Goal: Complete application form: Complete application form

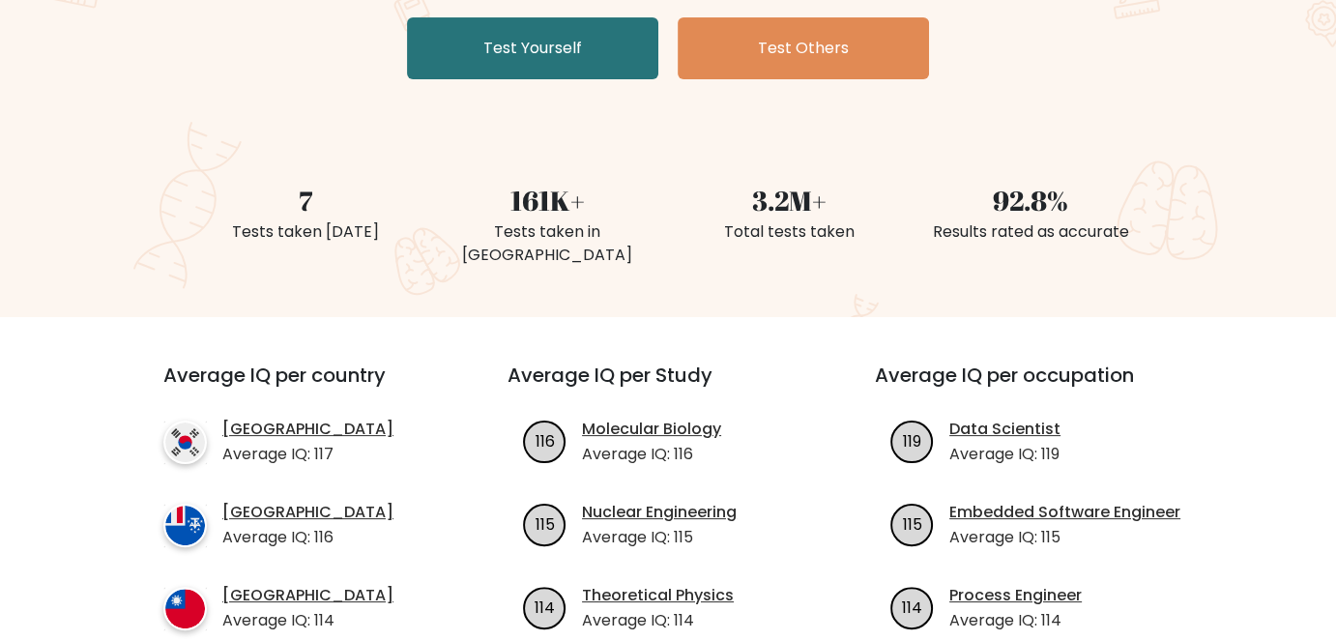
scroll to position [97, 0]
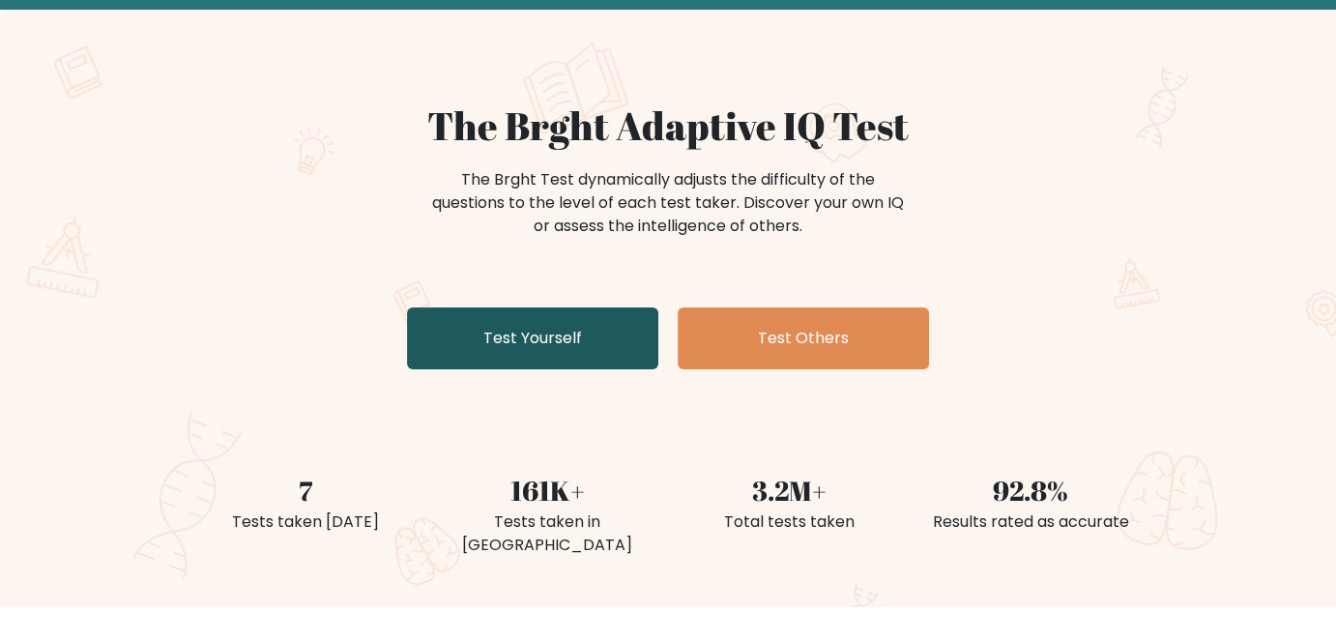
click at [562, 331] on link "Test Yourself" at bounding box center [532, 338] width 251 height 62
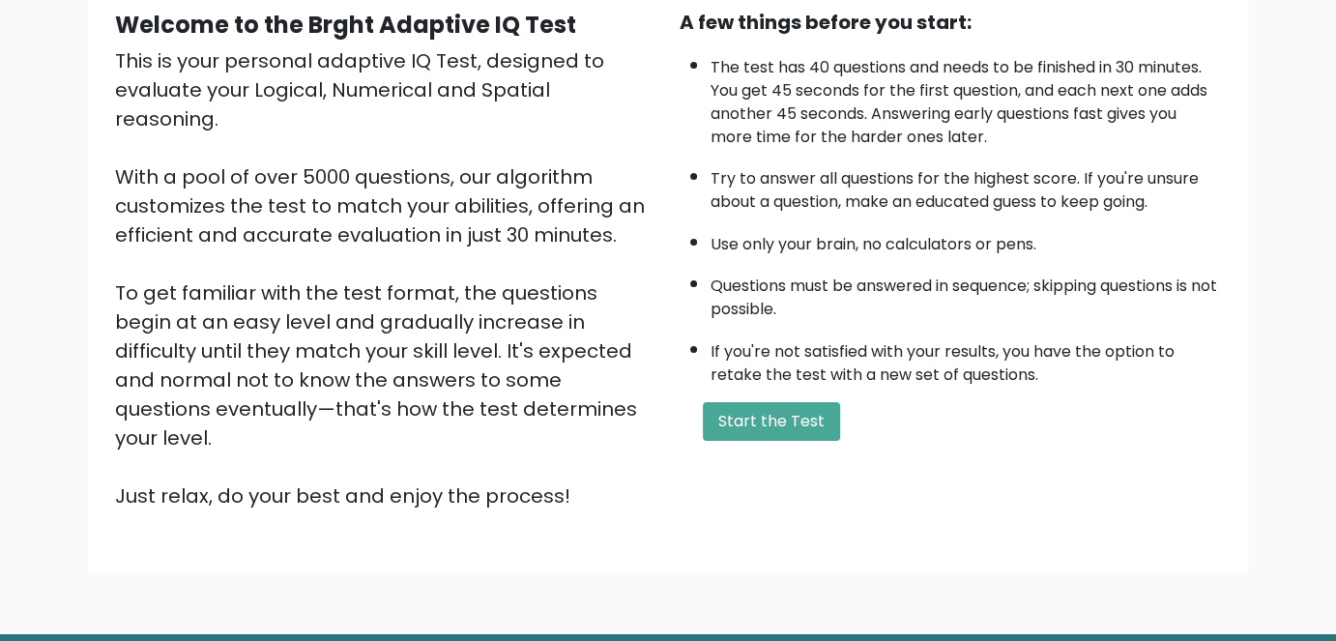
scroll to position [193, 0]
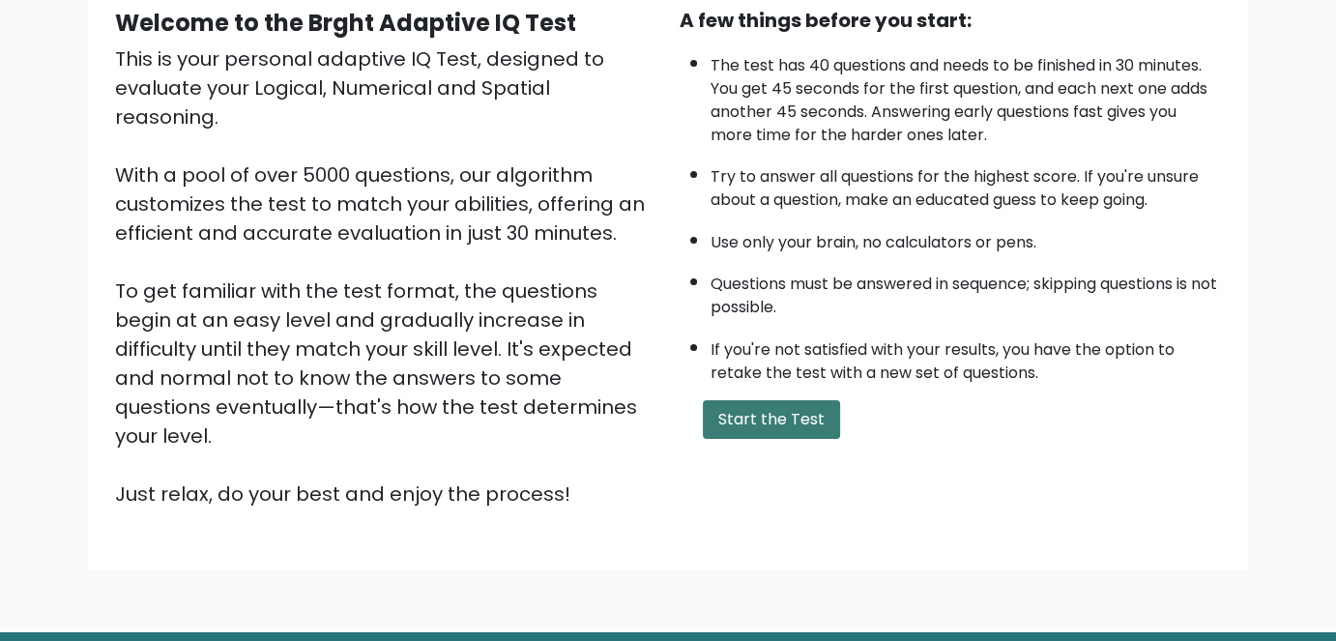
click at [804, 417] on button "Start the Test" at bounding box center [771, 419] width 137 height 39
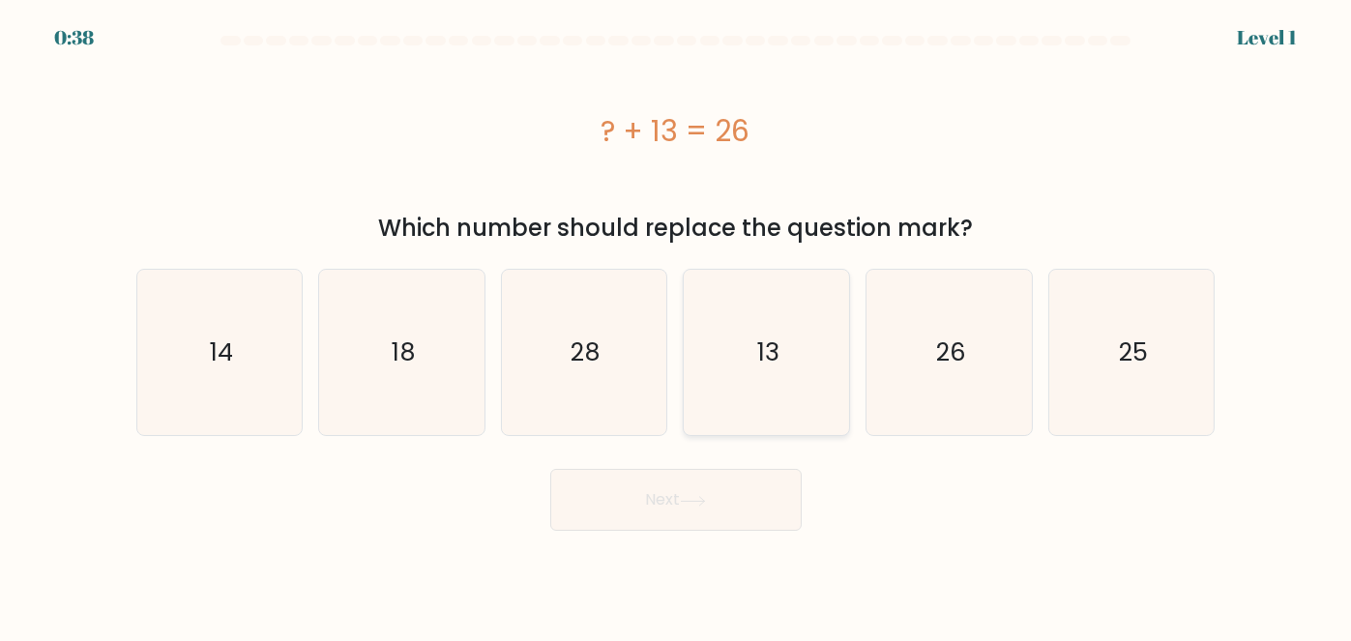
click at [807, 364] on icon "13" at bounding box center [765, 352] width 165 height 165
click at [677, 326] on input "d. 13" at bounding box center [676, 323] width 1 height 5
radio input "true"
click at [687, 502] on icon at bounding box center [693, 501] width 26 height 11
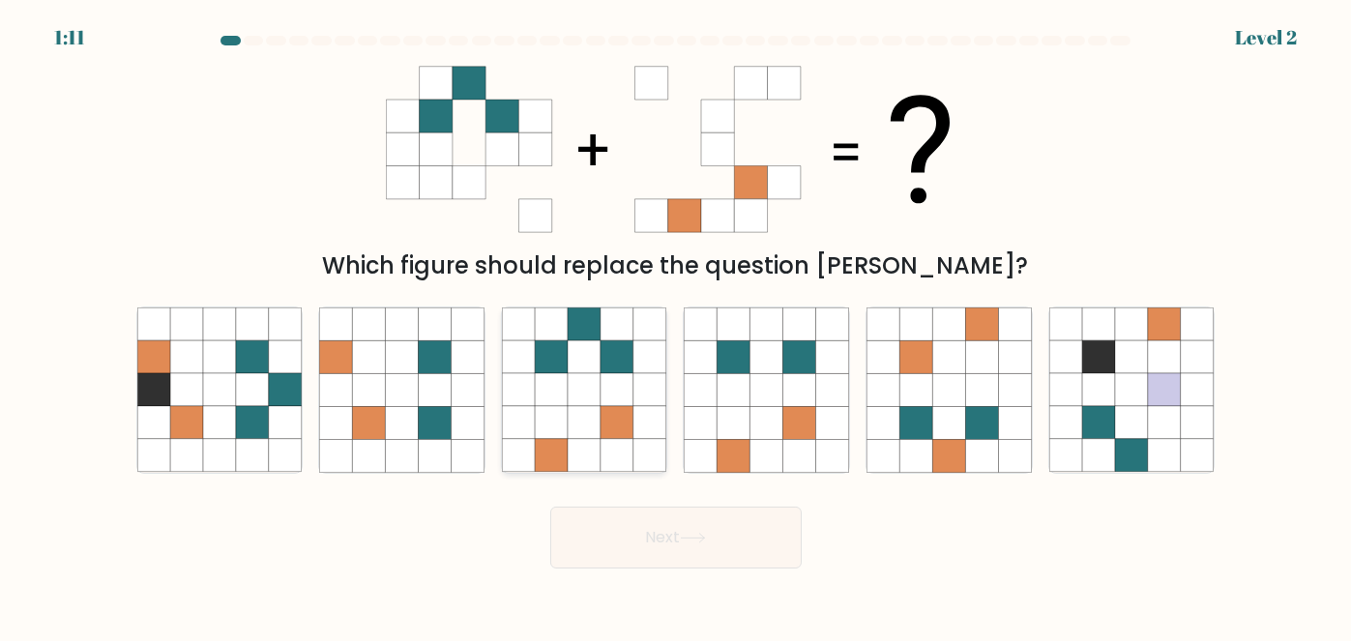
click at [621, 439] on icon at bounding box center [616, 423] width 33 height 33
click at [676, 326] on input "c." at bounding box center [676, 323] width 1 height 5
radio input "true"
click at [718, 541] on button "Next" at bounding box center [675, 538] width 251 height 62
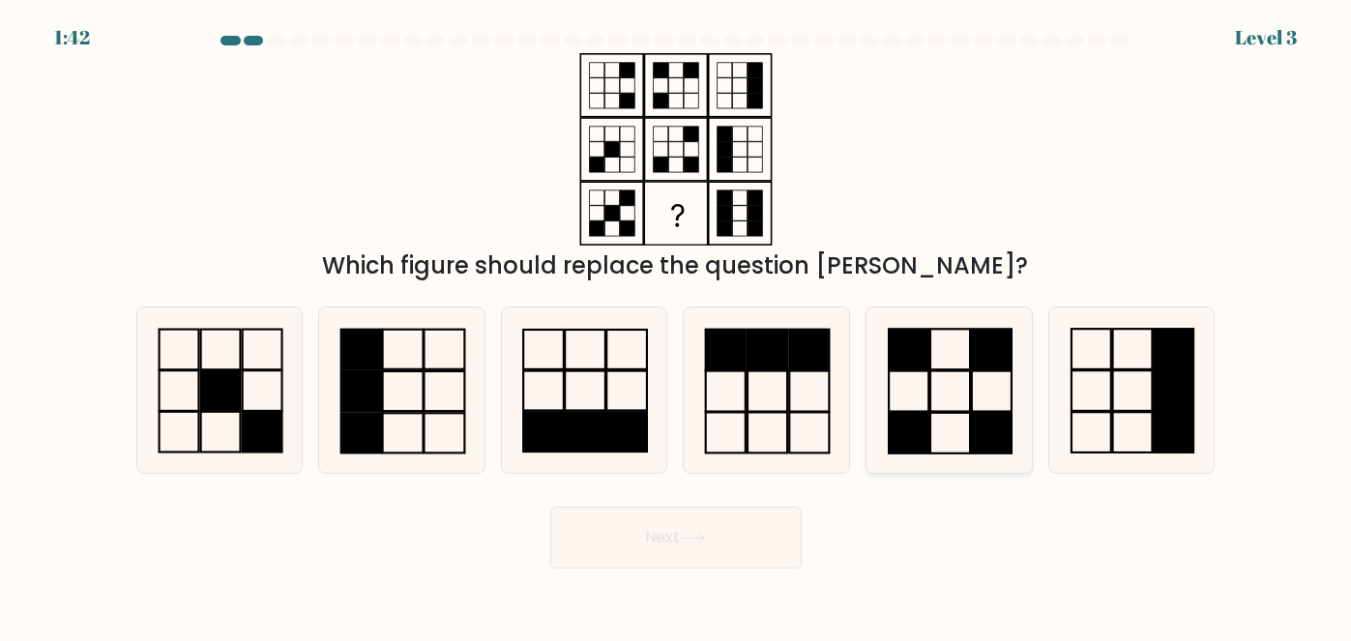
click at [966, 411] on rect at bounding box center [950, 391] width 40 height 41
click at [677, 326] on input "e." at bounding box center [676, 323] width 1 height 5
radio input "true"
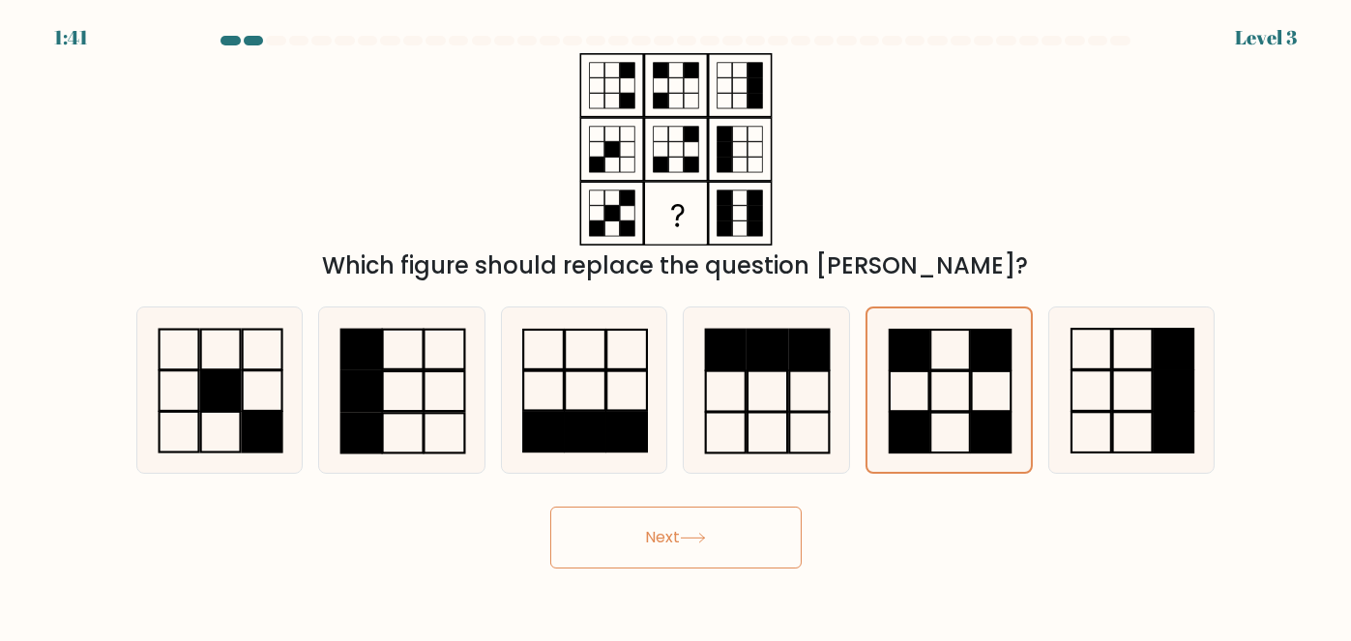
click at [620, 545] on button "Next" at bounding box center [675, 538] width 251 height 62
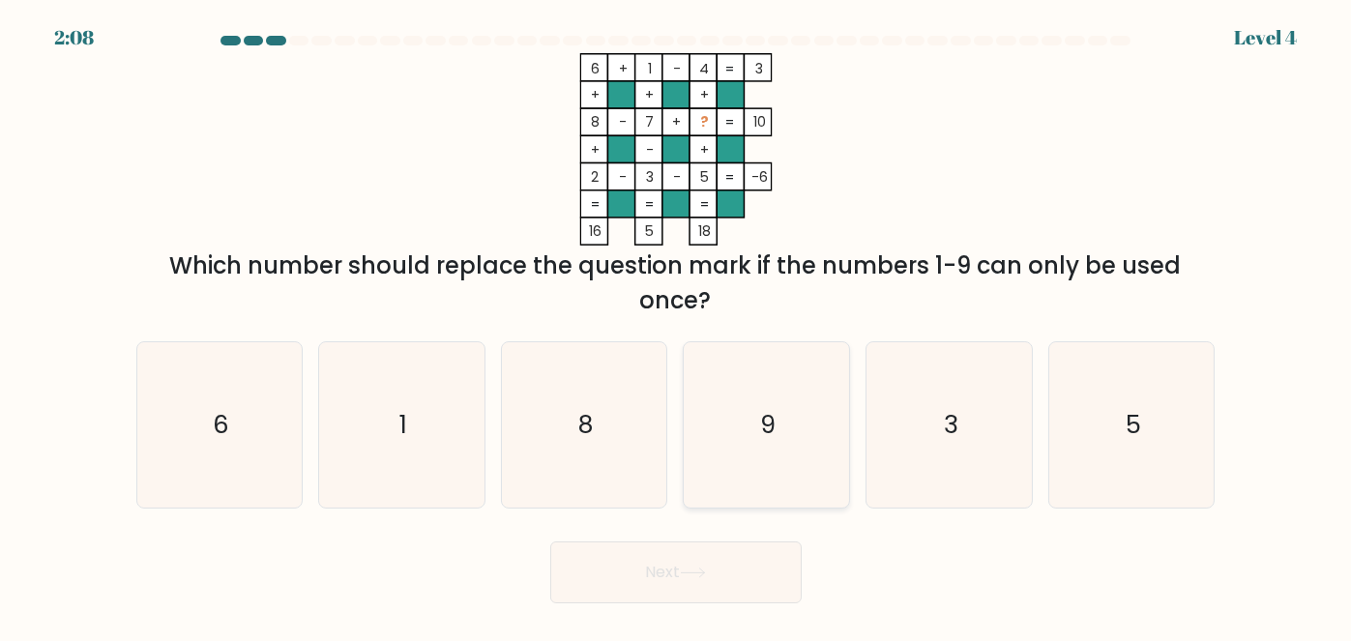
click at [780, 402] on icon "9" at bounding box center [765, 424] width 165 height 165
click at [677, 326] on input "d. 9" at bounding box center [676, 323] width 1 height 5
radio input "true"
click at [695, 581] on button "Next" at bounding box center [675, 572] width 251 height 62
click at [678, 573] on button "Next" at bounding box center [675, 572] width 251 height 62
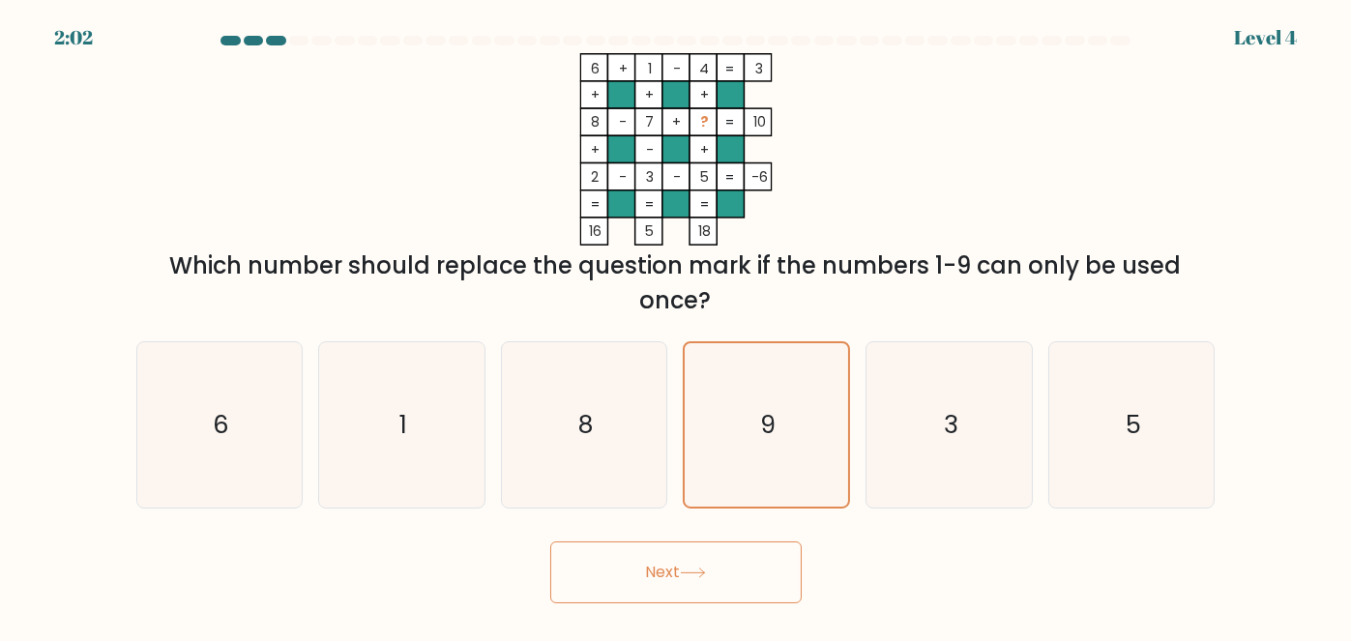
click at [678, 573] on button "Next" at bounding box center [675, 572] width 251 height 62
click at [678, 571] on button "Next" at bounding box center [675, 572] width 251 height 62
click at [682, 535] on div "Next" at bounding box center [676, 568] width 1102 height 72
click at [683, 533] on div "Next" at bounding box center [676, 568] width 1102 height 72
click at [683, 530] on form at bounding box center [675, 319] width 1351 height 567
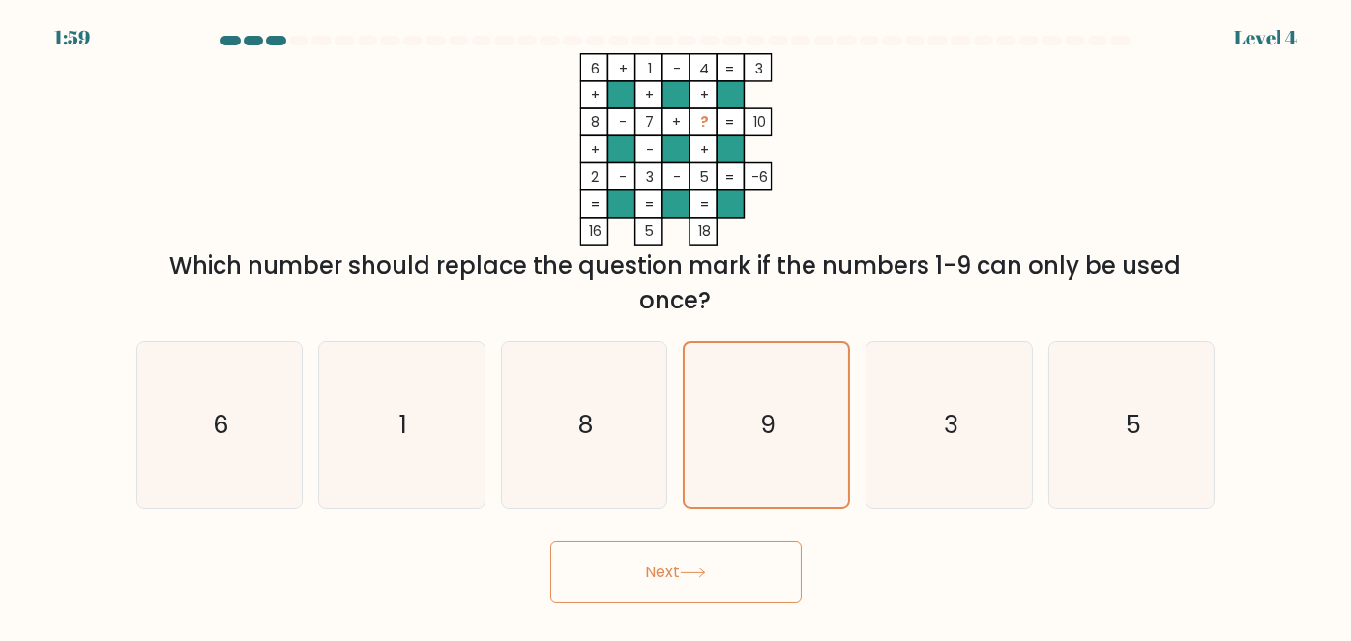
click at [684, 529] on form at bounding box center [675, 319] width 1351 height 567
click at [685, 528] on form at bounding box center [675, 319] width 1351 height 567
click at [685, 527] on form at bounding box center [675, 319] width 1351 height 567
click at [687, 525] on form at bounding box center [675, 319] width 1351 height 567
click at [688, 522] on form at bounding box center [675, 319] width 1351 height 567
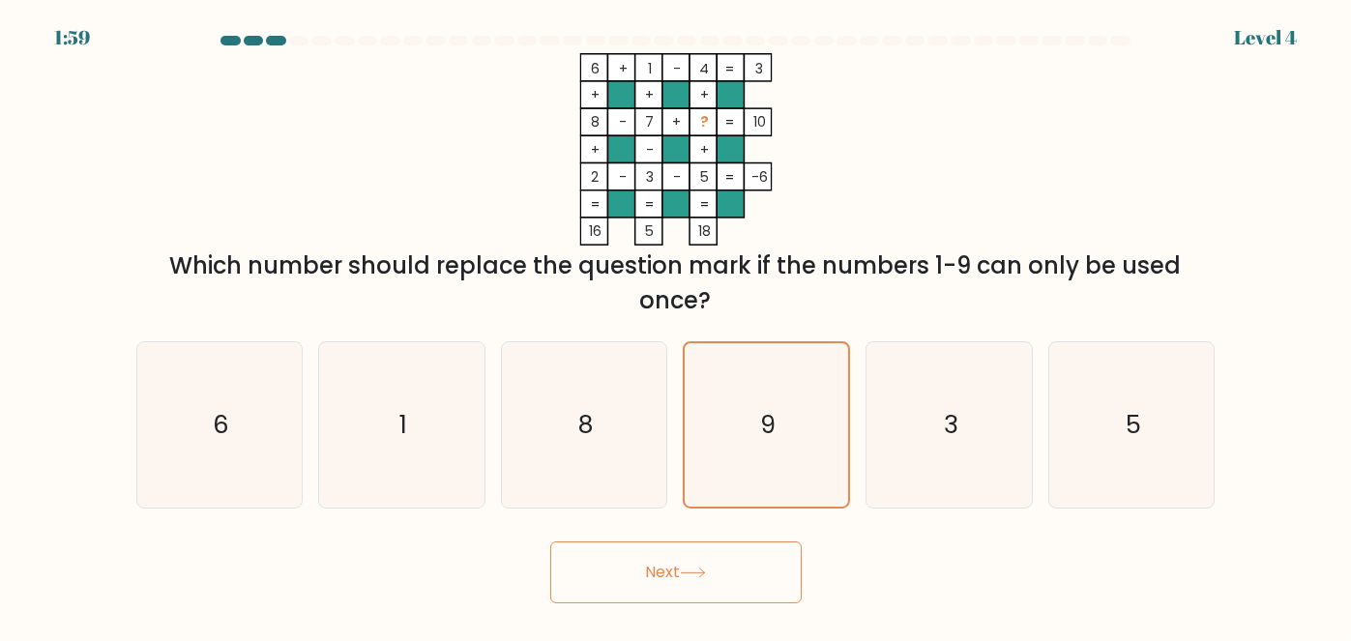
click at [688, 522] on form at bounding box center [675, 319] width 1351 height 567
click at [690, 520] on form at bounding box center [675, 319] width 1351 height 567
click at [690, 518] on form at bounding box center [675, 319] width 1351 height 567
click at [693, 516] on form at bounding box center [675, 319] width 1351 height 567
click at [695, 513] on form at bounding box center [675, 319] width 1351 height 567
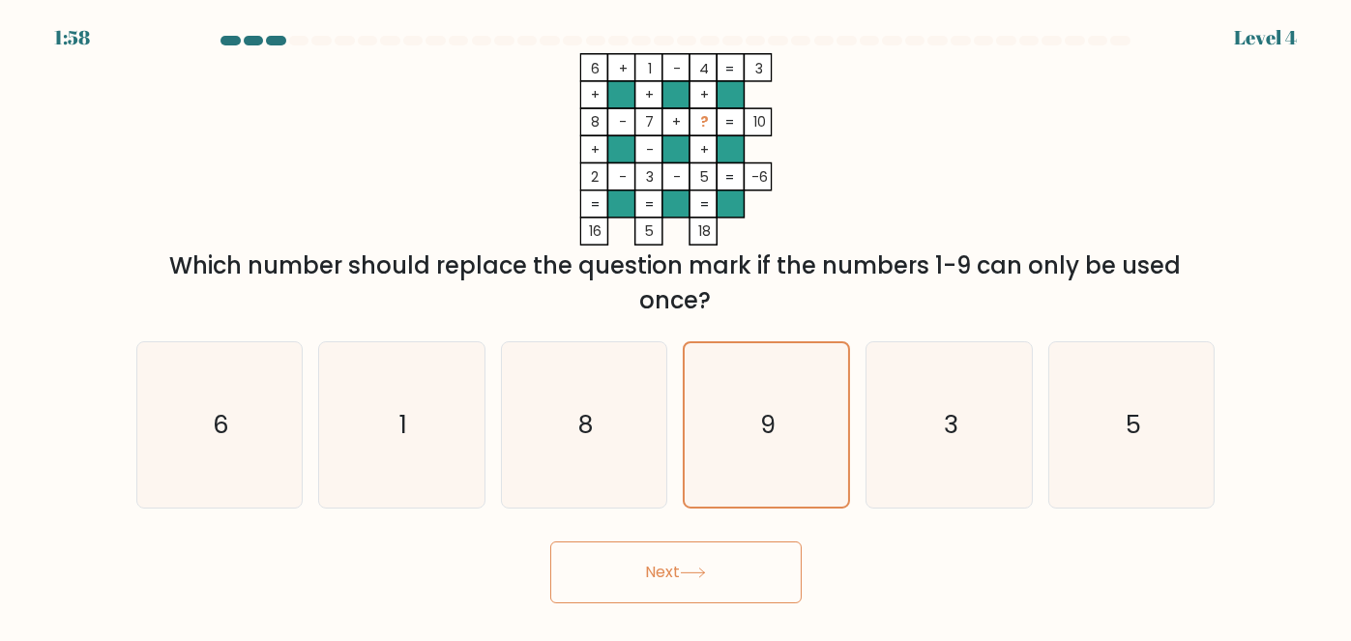
click at [695, 513] on form at bounding box center [675, 319] width 1351 height 567
drag, startPoint x: 695, startPoint y: 513, endPoint x: 721, endPoint y: 509, distance: 26.4
click at [695, 513] on form at bounding box center [675, 319] width 1351 height 567
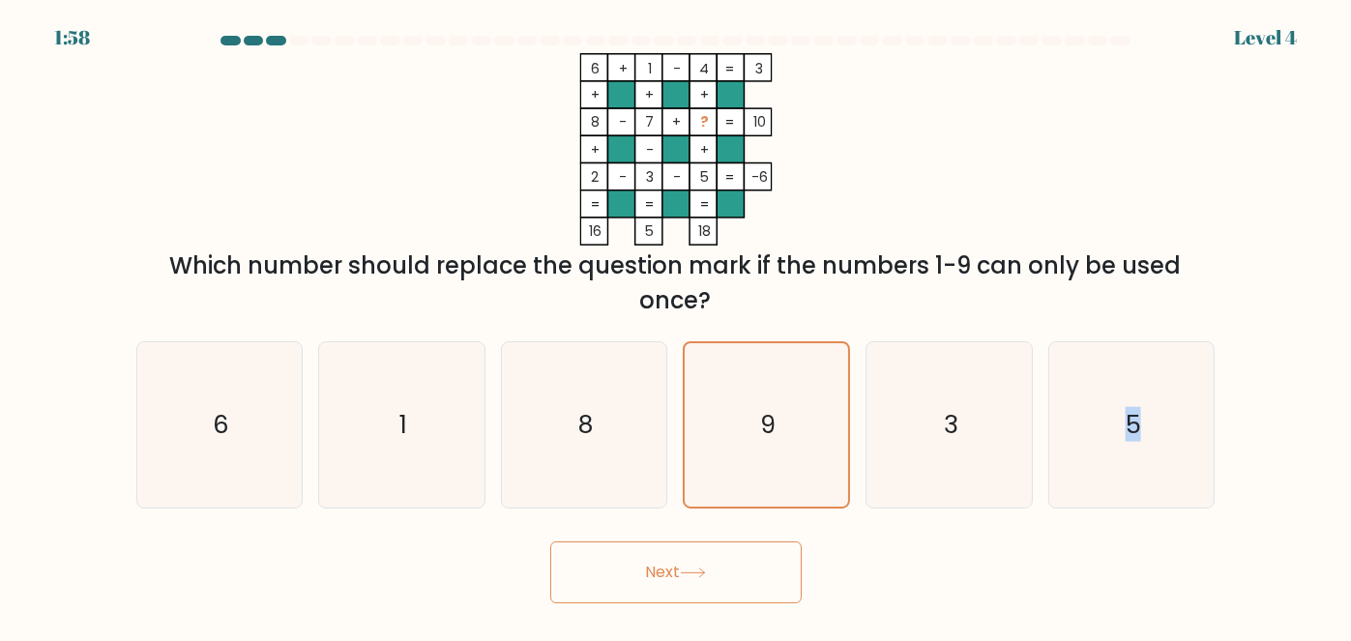
click at [695, 513] on form at bounding box center [675, 319] width 1351 height 567
click at [709, 511] on form at bounding box center [675, 319] width 1351 height 567
drag, startPoint x: 1079, startPoint y: 494, endPoint x: 1137, endPoint y: 486, distance: 58.5
click at [1080, 494] on div "a. 6 b. 1 c. 8 d." at bounding box center [676, 417] width 1094 height 183
click at [962, 445] on icon "3" at bounding box center [948, 424] width 165 height 165
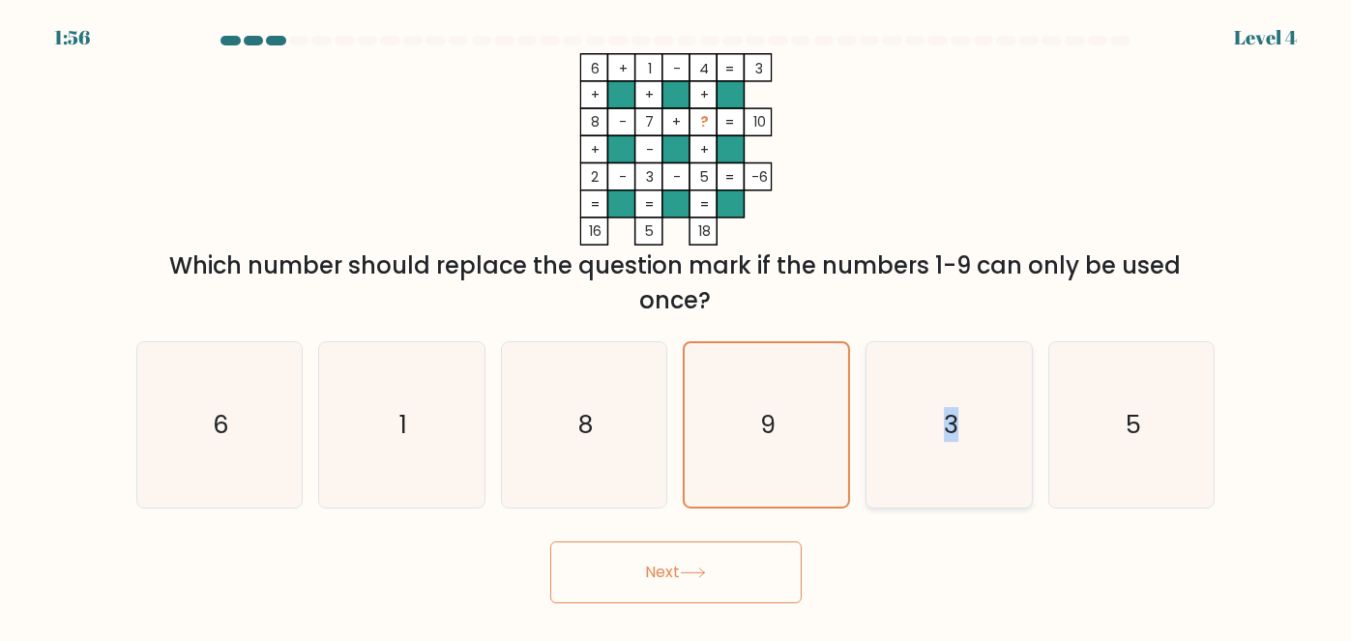
click at [677, 326] on input "e. 3" at bounding box center [676, 323] width 1 height 5
radio input "true"
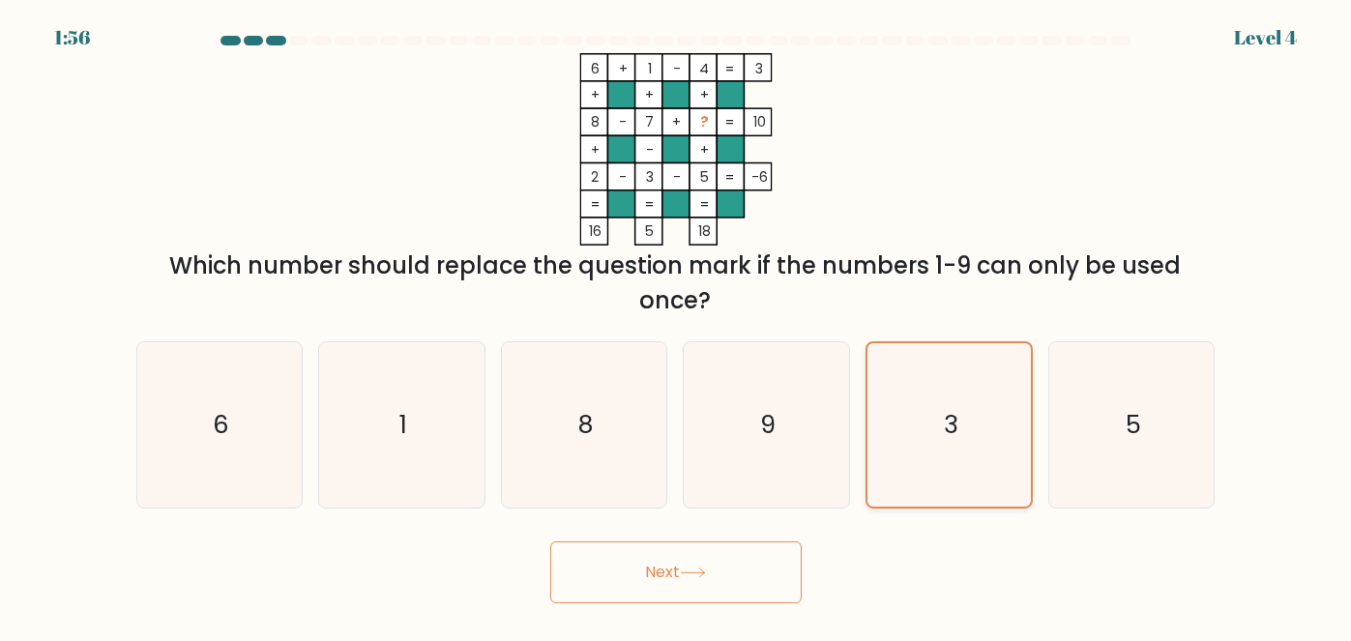
click at [962, 445] on icon "3" at bounding box center [948, 424] width 163 height 163
click at [677, 326] on input "e. 3" at bounding box center [676, 323] width 1 height 5
click at [774, 442] on text "9" at bounding box center [767, 424] width 15 height 35
click at [677, 326] on input "d. 9" at bounding box center [676, 323] width 1 height 5
radio input "true"
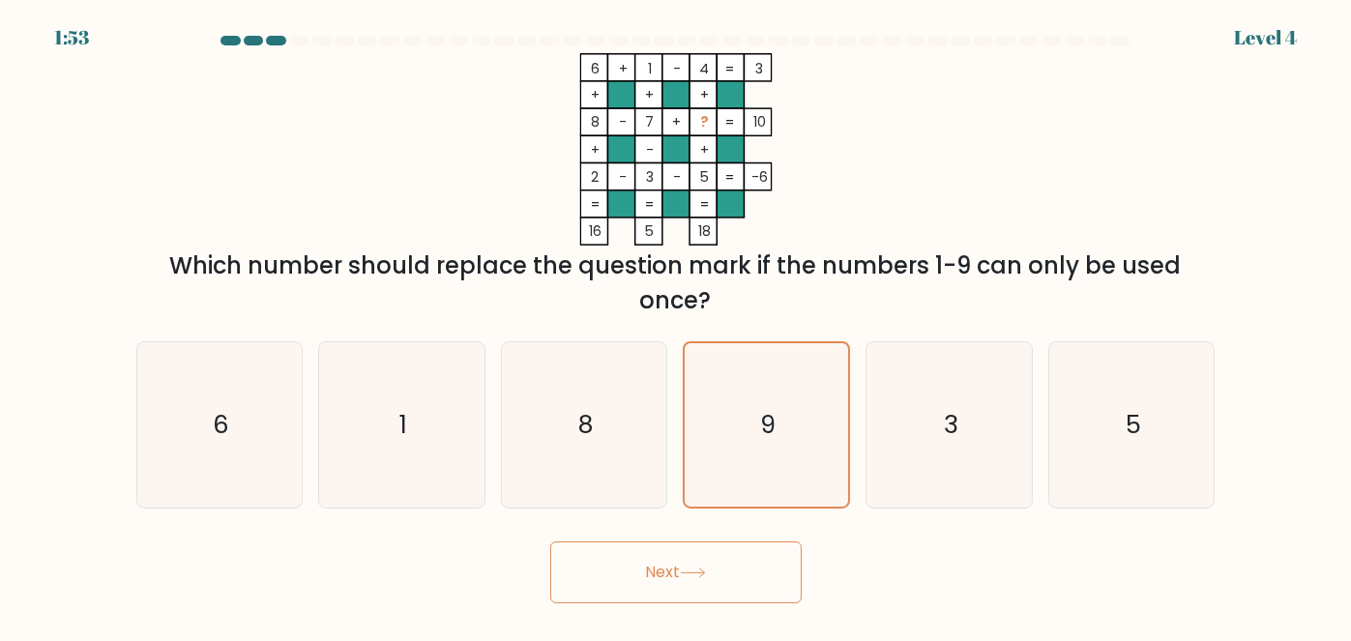
click at [732, 573] on button "Next" at bounding box center [675, 572] width 251 height 62
drag, startPoint x: 763, startPoint y: 421, endPoint x: 723, endPoint y: 552, distance: 136.4
click at [760, 435] on icon "9" at bounding box center [765, 424] width 163 height 163
click at [677, 326] on input "d. 9" at bounding box center [676, 323] width 1 height 5
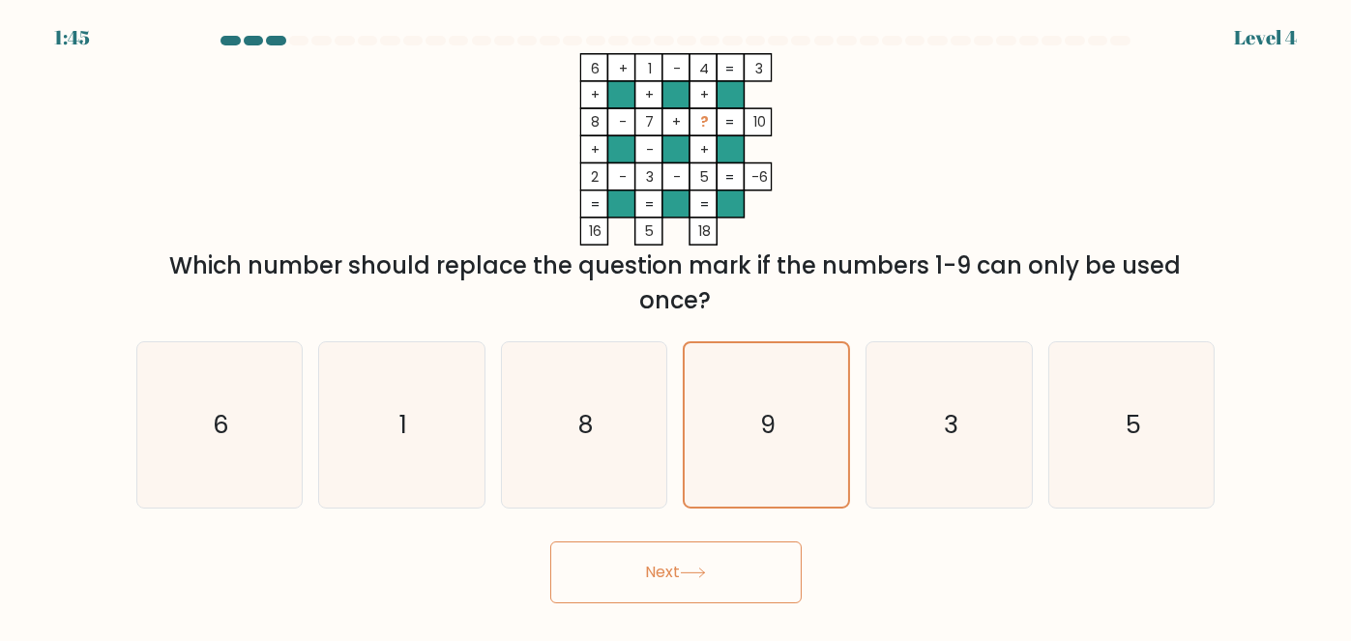
click at [704, 577] on icon at bounding box center [692, 572] width 23 height 9
click at [805, 466] on icon "9" at bounding box center [765, 424] width 163 height 163
click at [677, 326] on input "d. 9" at bounding box center [676, 323] width 1 height 5
click at [805, 466] on icon "9" at bounding box center [765, 424] width 163 height 163
click at [677, 326] on input "d. 9" at bounding box center [676, 323] width 1 height 5
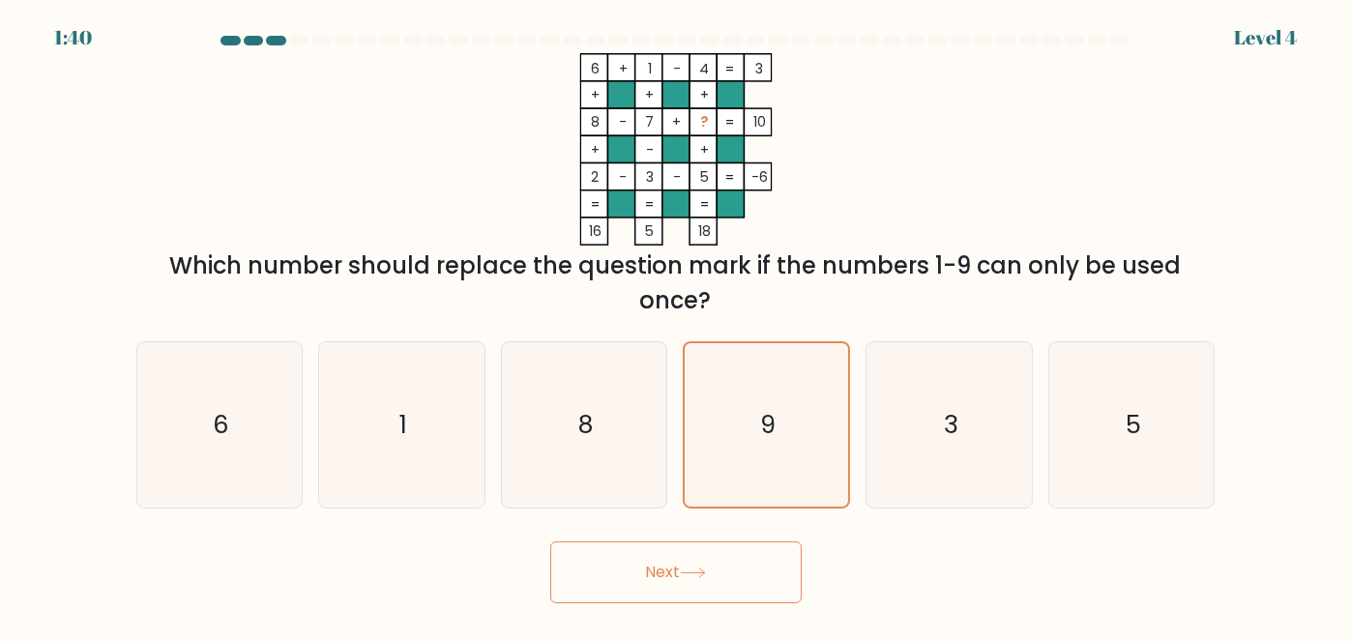
click at [650, 581] on button "Next" at bounding box center [675, 572] width 251 height 62
click at [917, 437] on icon "3" at bounding box center [948, 424] width 165 height 165
click at [677, 326] on input "e. 3" at bounding box center [676, 323] width 1 height 5
radio input "true"
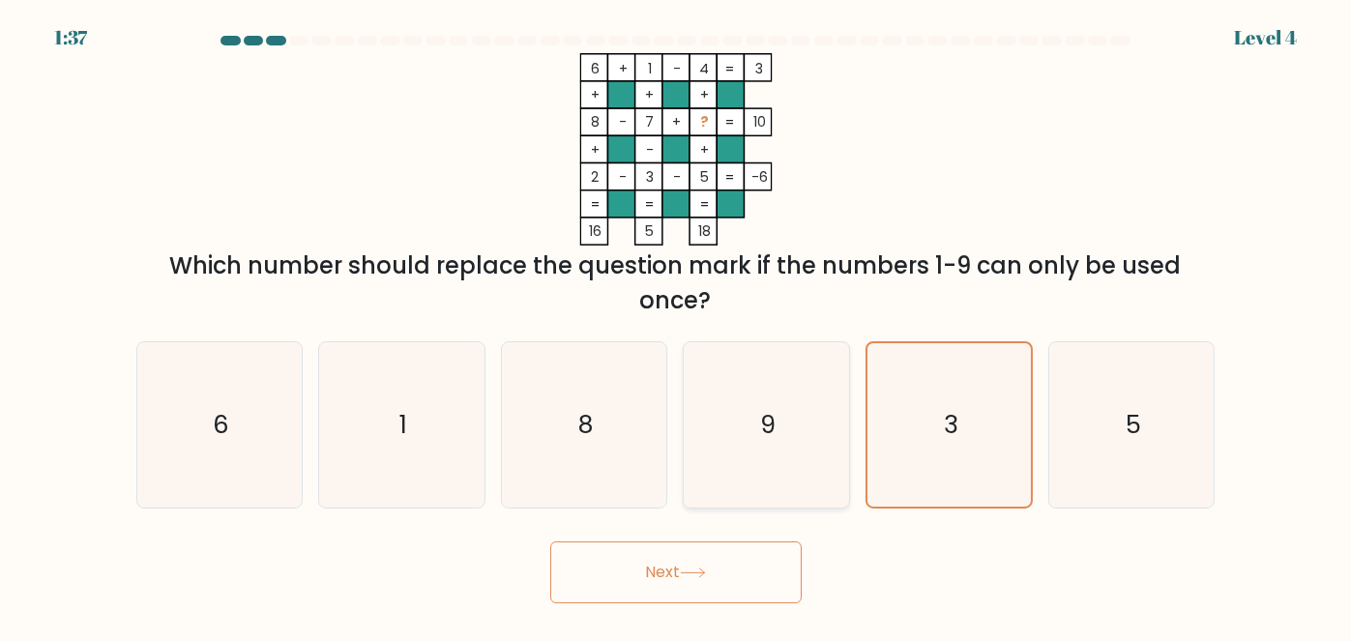
click at [820, 450] on icon "9" at bounding box center [765, 424] width 165 height 165
click at [677, 326] on input "d. 9" at bounding box center [676, 323] width 1 height 5
radio input "true"
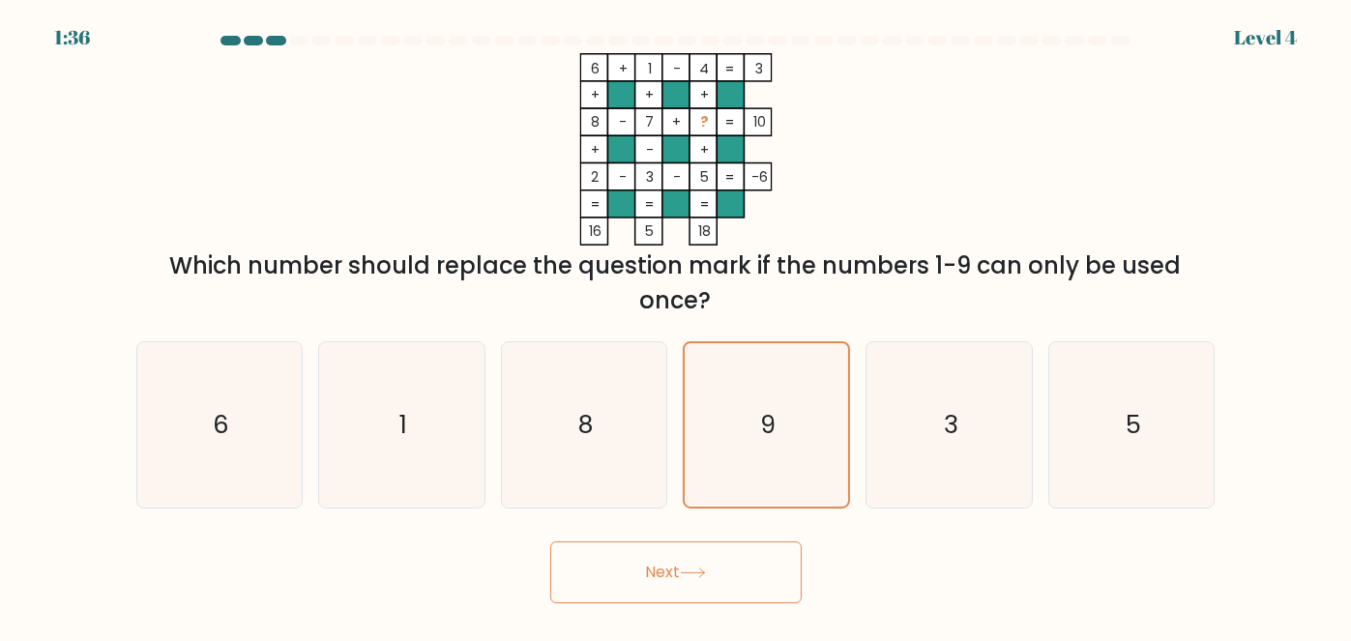
click at [720, 564] on button "Next" at bounding box center [675, 572] width 251 height 62
click at [944, 430] on text "3" at bounding box center [951, 424] width 15 height 35
click at [677, 326] on input "e. 3" at bounding box center [676, 323] width 1 height 5
radio input "true"
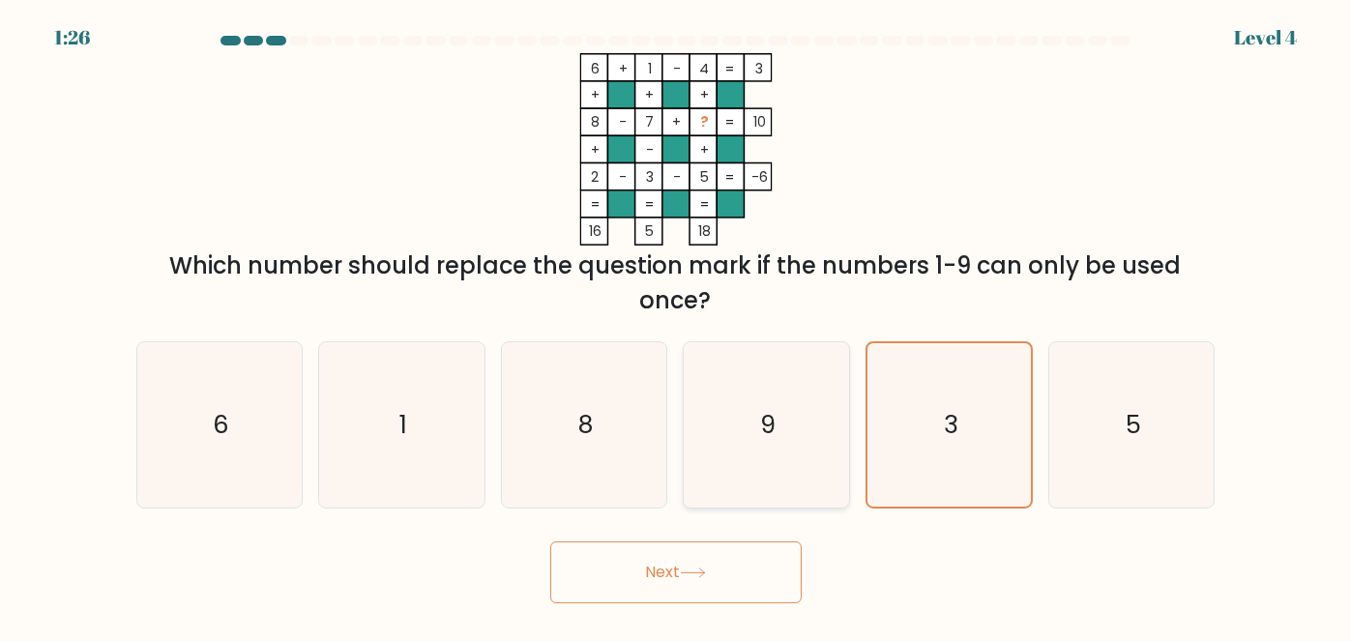
click at [802, 436] on icon "9" at bounding box center [765, 424] width 165 height 165
click at [677, 326] on input "d. 9" at bounding box center [676, 323] width 1 height 5
radio input "true"
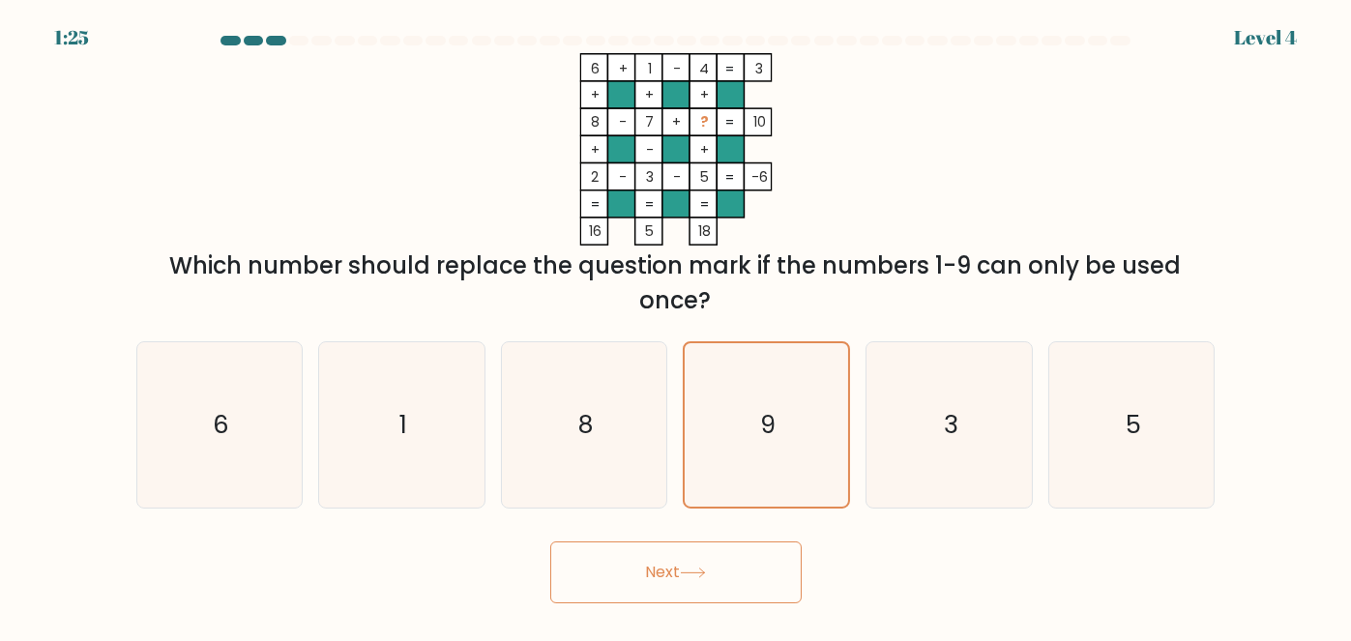
click at [713, 542] on button "Next" at bounding box center [675, 572] width 251 height 62
click at [713, 543] on button "Next" at bounding box center [675, 572] width 251 height 62
click at [712, 546] on button "Next" at bounding box center [675, 572] width 251 height 62
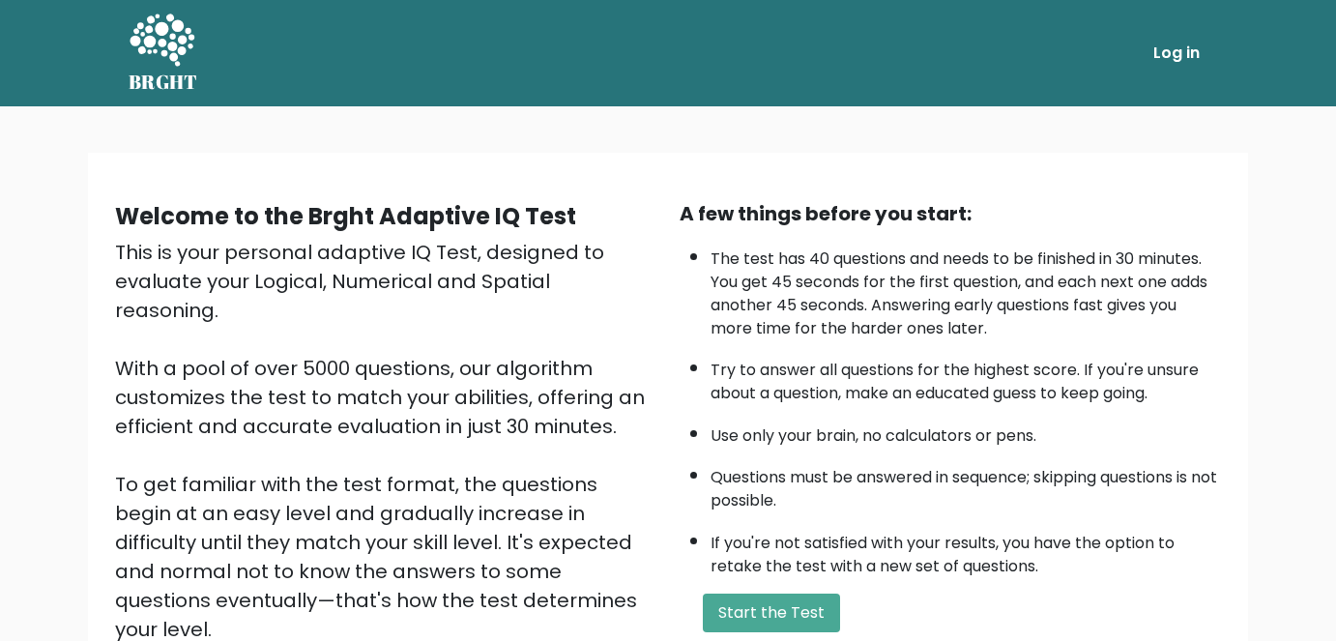
scroll to position [193, 0]
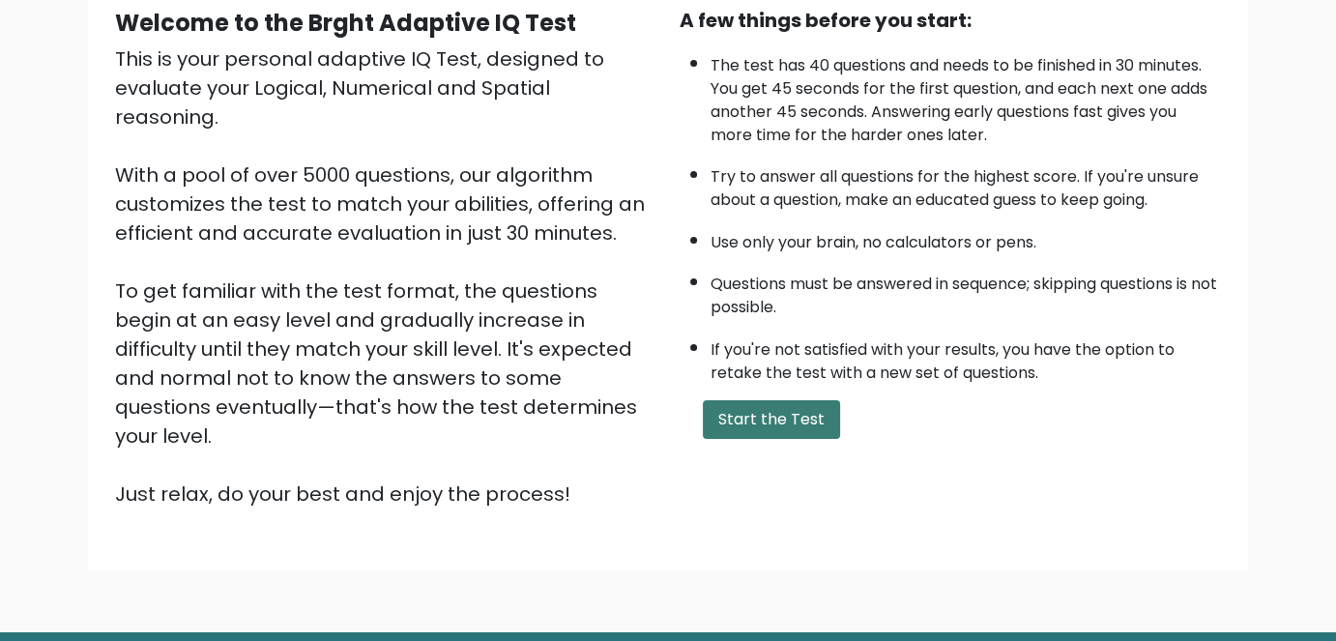
click at [781, 411] on button "Start the Test" at bounding box center [771, 419] width 137 height 39
